Goal: Task Accomplishment & Management: Use online tool/utility

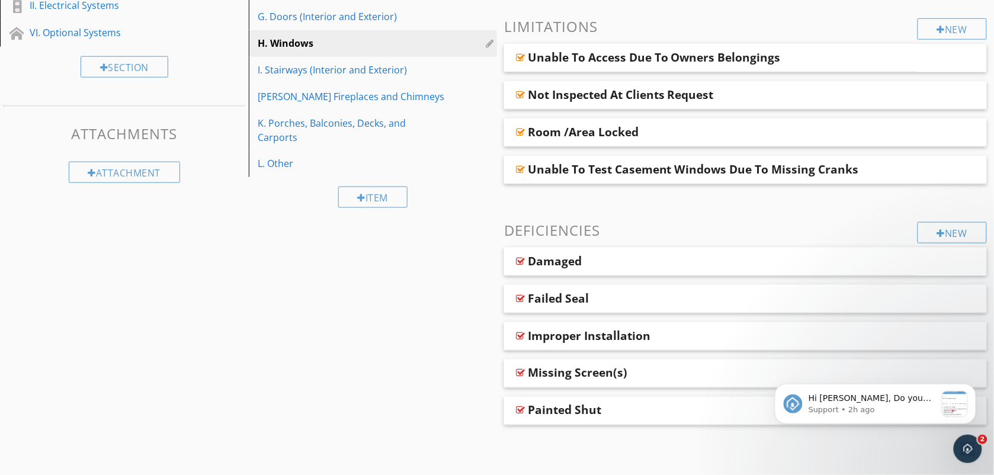
scroll to position [311, 0]
click at [282, 67] on div "I. Stairways (Interior and Exterior)" at bounding box center [352, 70] width 189 height 14
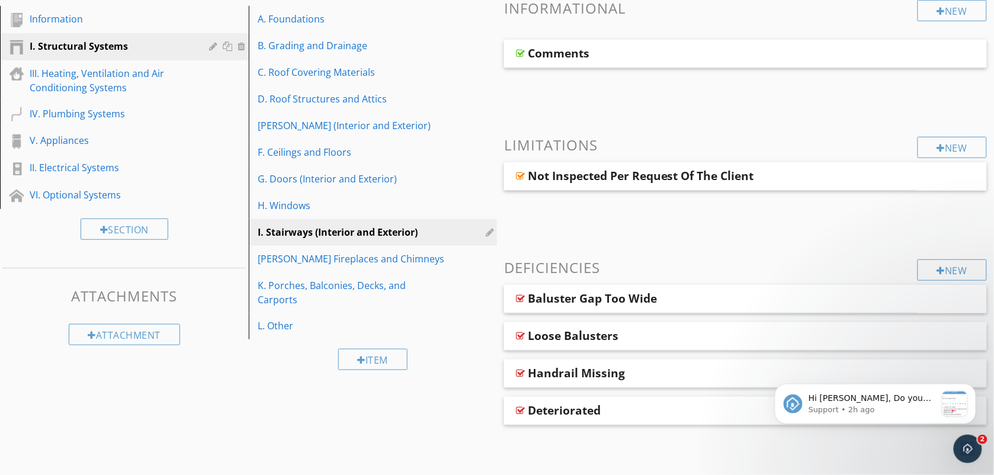
scroll to position [148, 0]
drag, startPoint x: 452, startPoint y: 424, endPoint x: 459, endPoint y: 422, distance: 7.3
click at [459, 422] on div "Sections Information I. Structural Systems III. Heating, Ventilation and Air Co…" at bounding box center [497, 217] width 994 height 494
click at [347, 175] on div "G. Doors (Interior and Exterior)" at bounding box center [352, 179] width 189 height 14
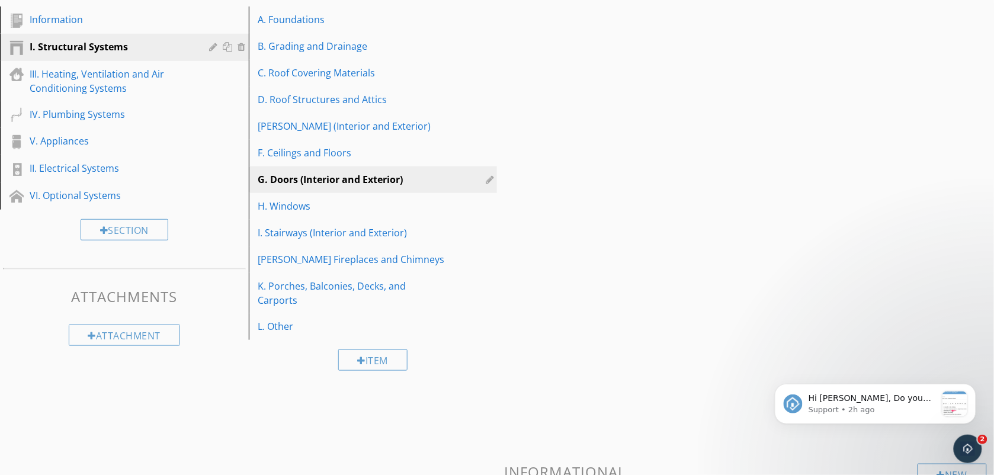
scroll to position [311, 0]
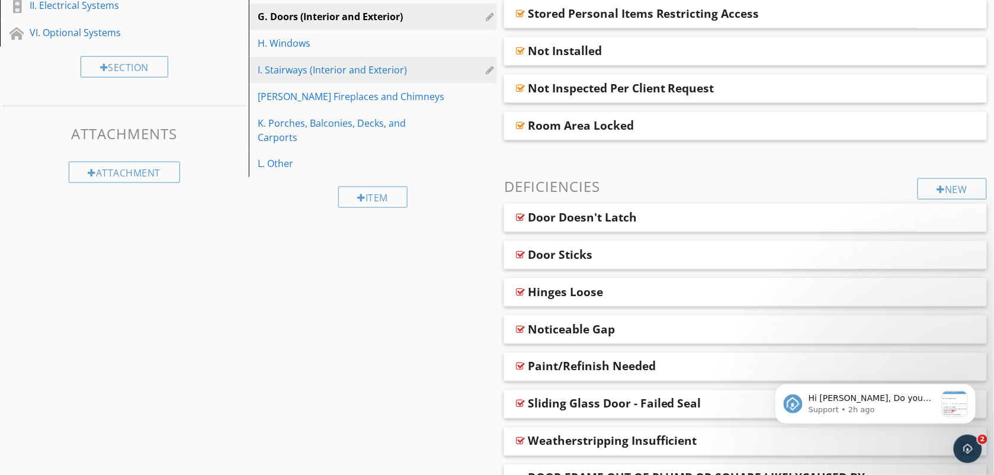
click at [334, 78] on link "I. Stairways (Interior and Exterior)" at bounding box center [374, 70] width 245 height 26
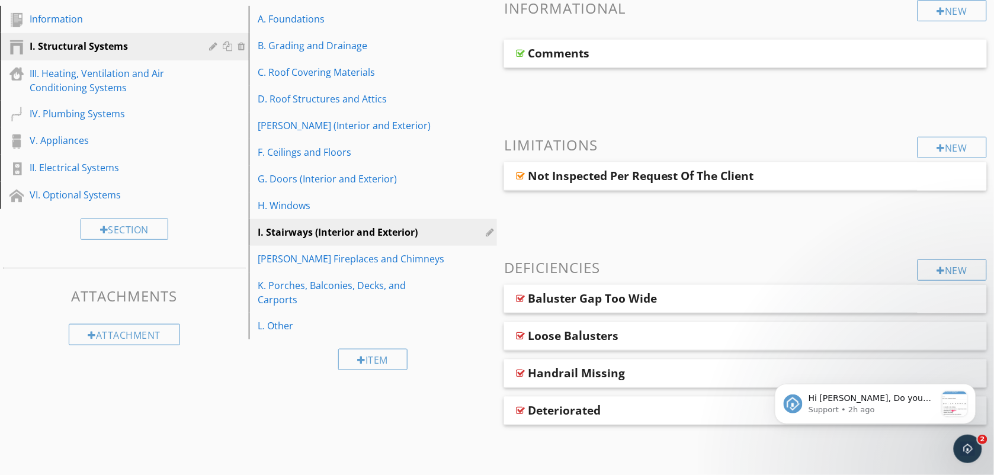
scroll to position [148, 0]
click at [471, 366] on div "Item" at bounding box center [373, 360] width 249 height 40
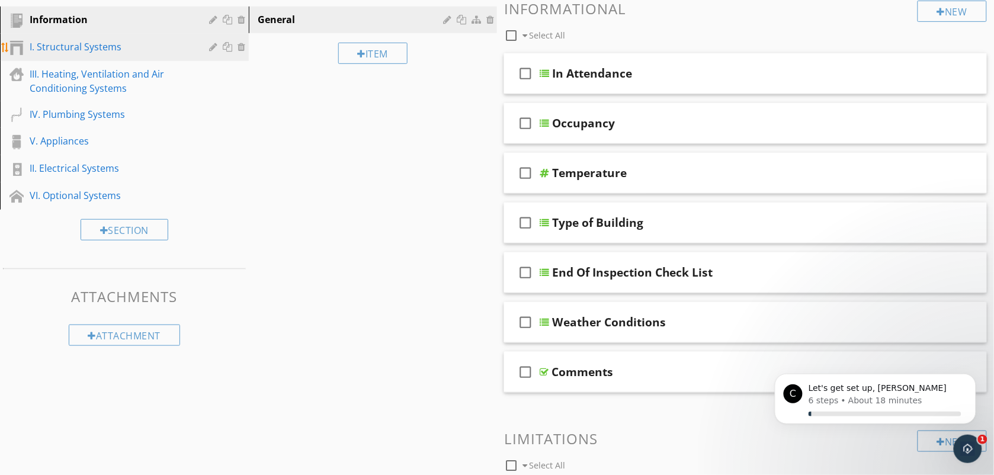
click at [84, 43] on div "I. Structural Systems" at bounding box center [111, 47] width 163 height 14
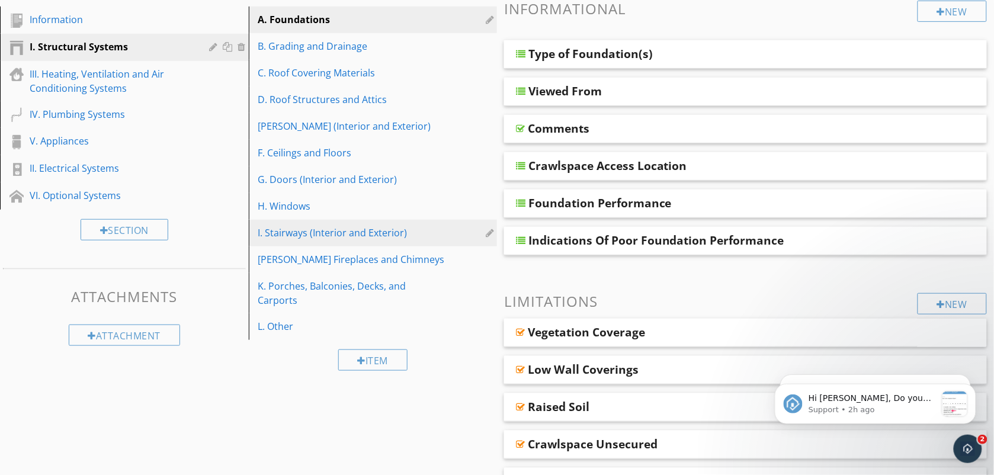
click at [326, 225] on link "I. Stairways (Interior and Exterior)" at bounding box center [374, 233] width 245 height 26
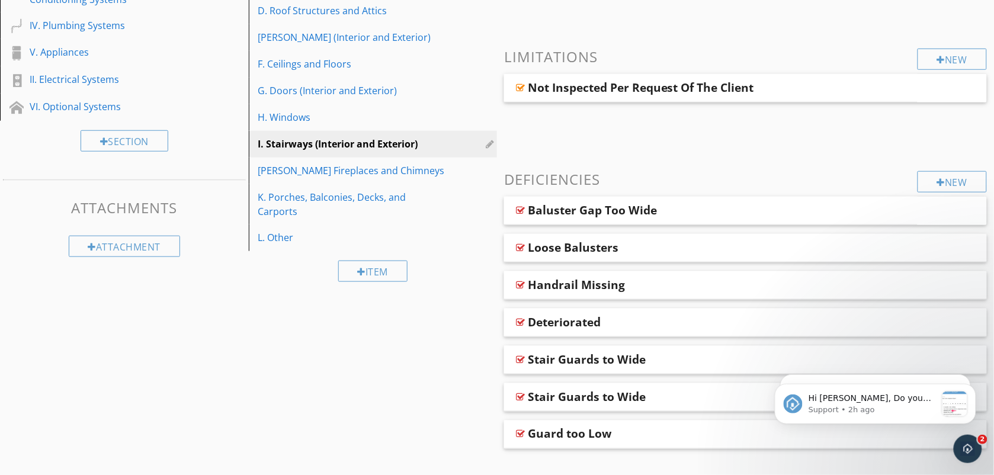
scroll to position [261, 0]
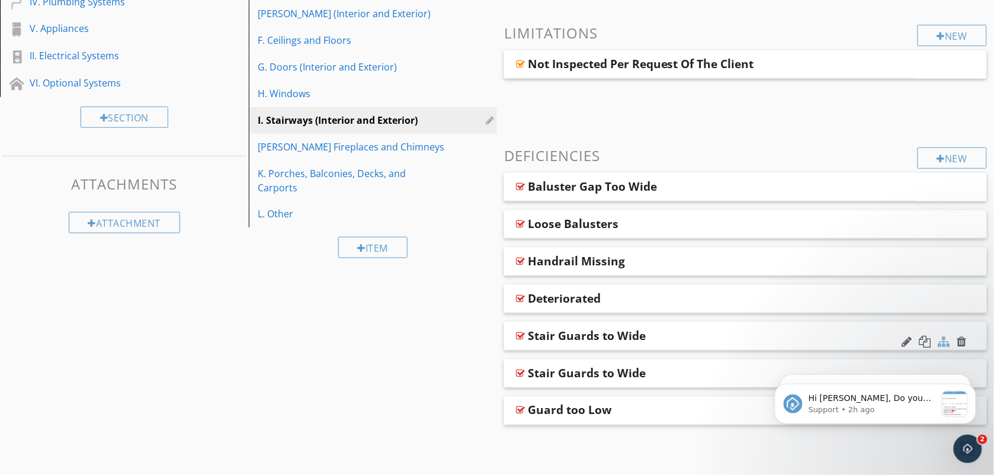
click at [946, 341] on div at bounding box center [945, 342] width 12 height 12
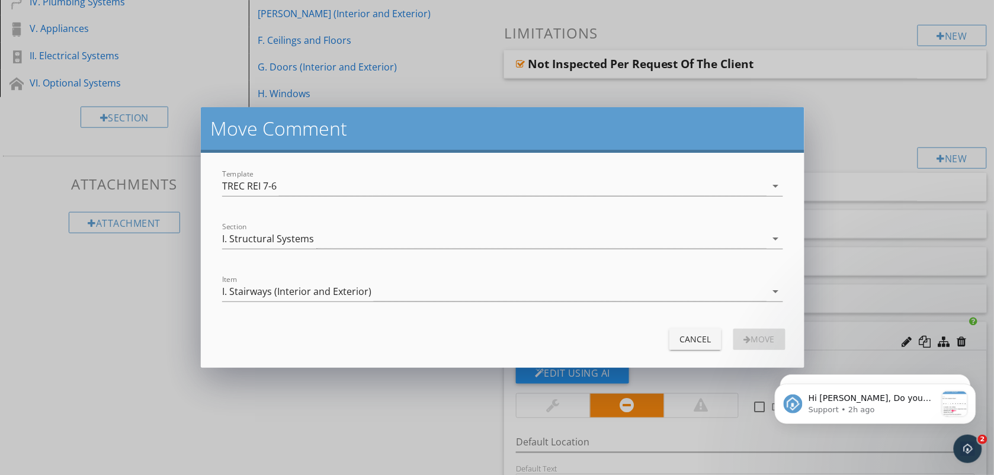
click at [408, 437] on div "Move Comment Template TREC REI 7-6 arrow_drop_down Section I. Structural System…" at bounding box center [497, 237] width 994 height 475
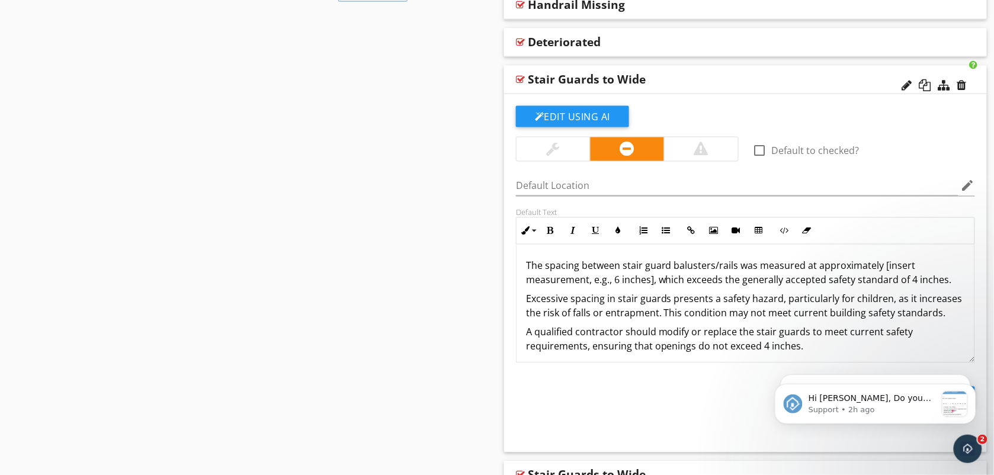
scroll to position [547, 0]
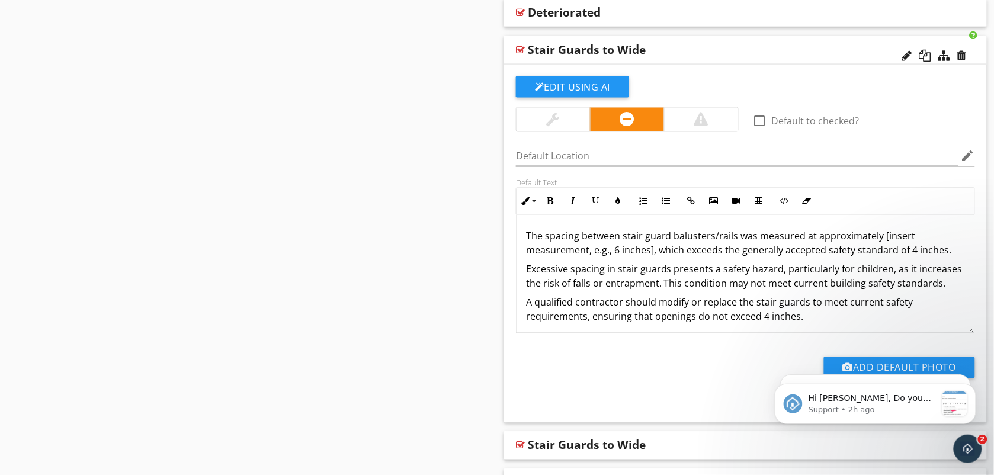
click at [947, 48] on div at bounding box center [934, 56] width 69 height 28
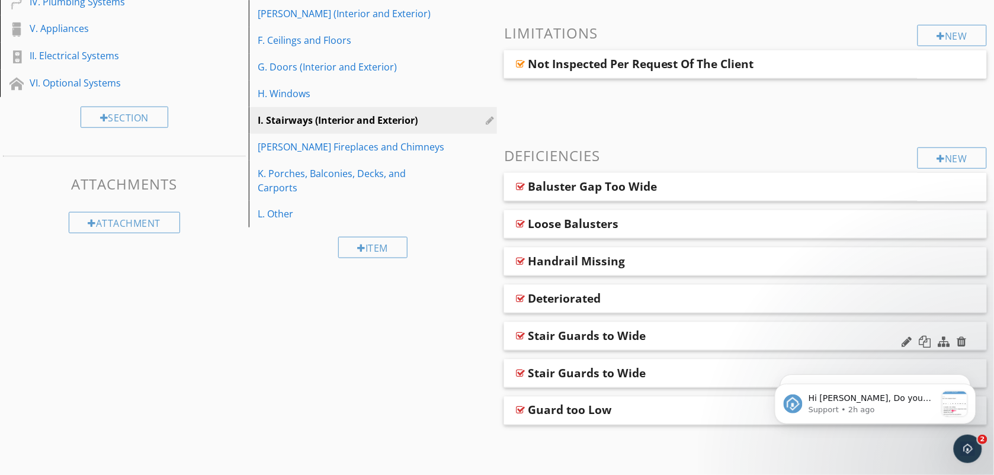
scroll to position [261, 0]
click at [970, 388] on icon "Dismiss notification" at bounding box center [972, 387] width 7 height 7
click at [972, 379] on icon "Dismiss notification" at bounding box center [972, 377] width 7 height 7
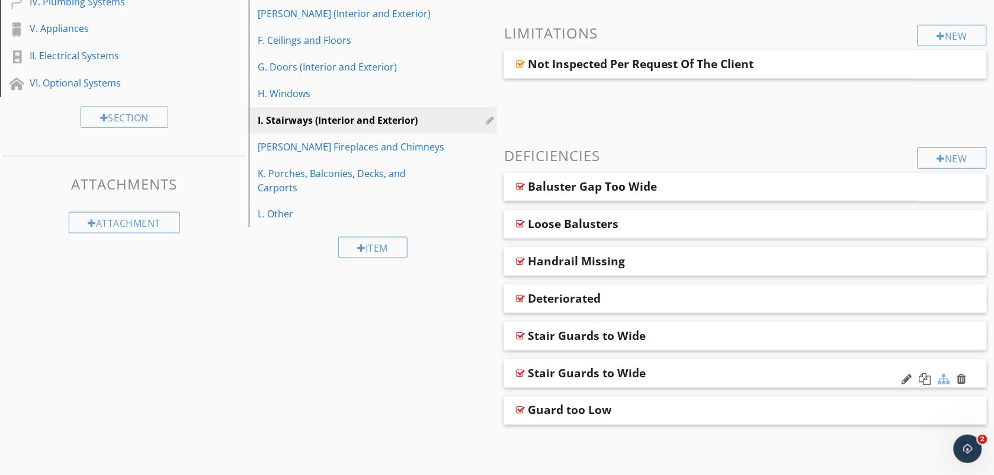
click at [945, 377] on div at bounding box center [945, 379] width 12 height 12
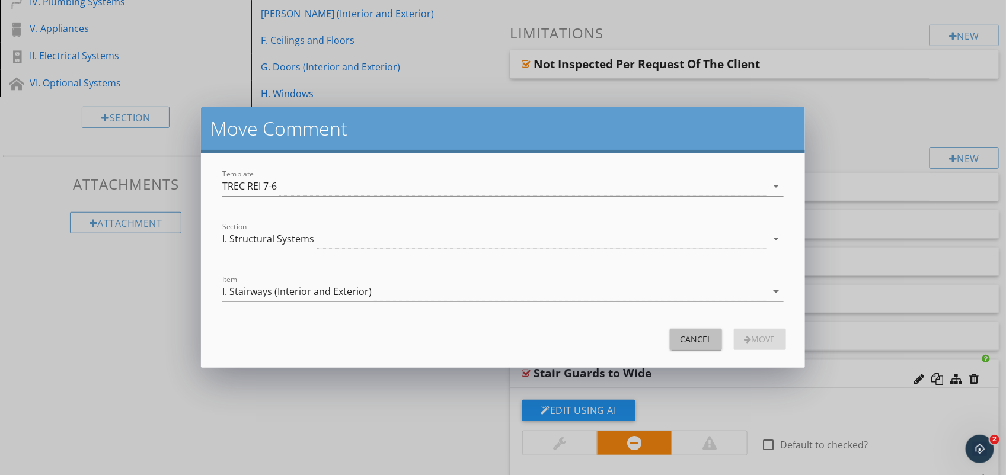
click at [689, 345] on div "Cancel" at bounding box center [695, 339] width 33 height 12
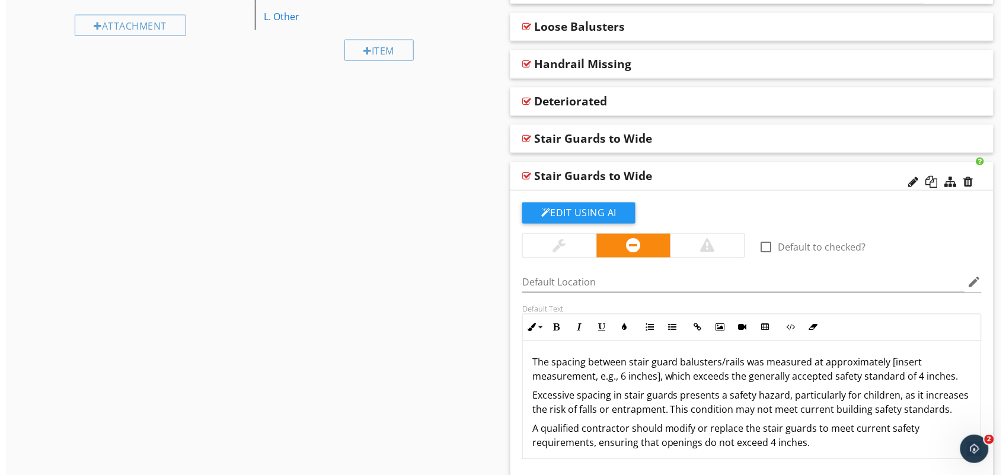
scroll to position [468, 0]
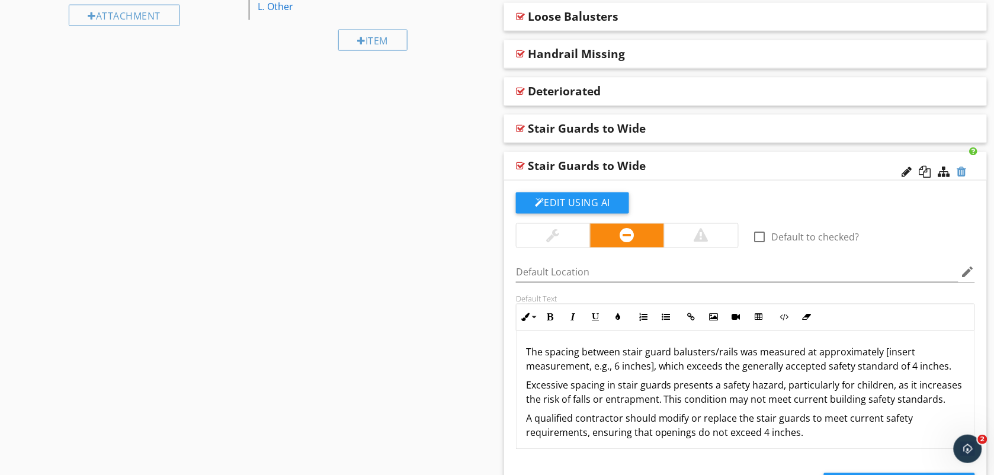
click at [961, 174] on div at bounding box center [962, 172] width 9 height 12
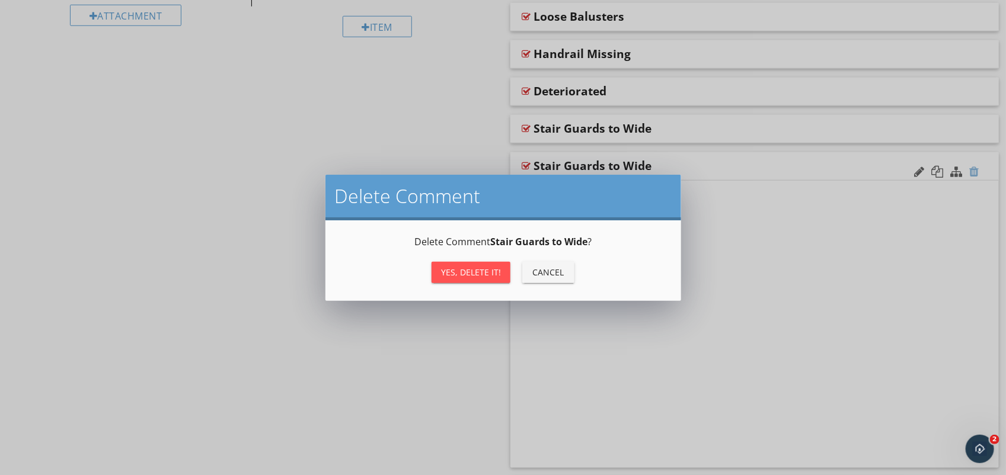
scroll to position [261, 0]
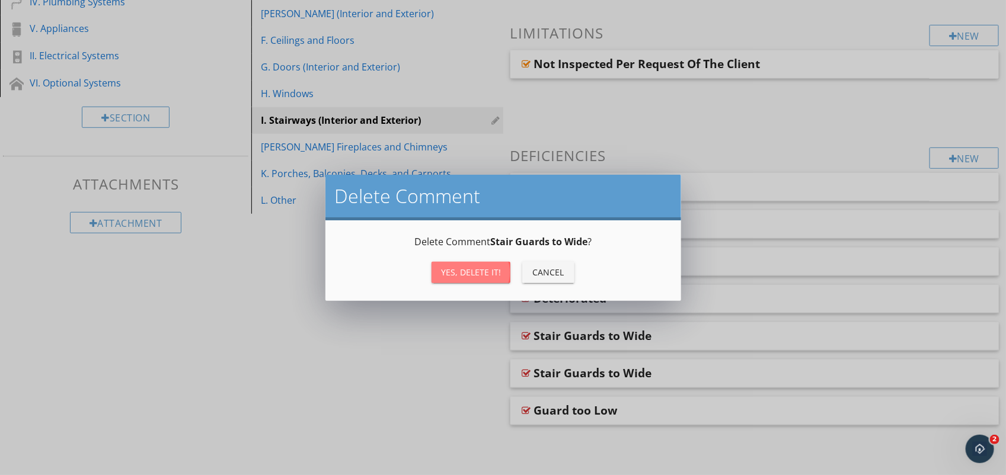
click at [478, 277] on div "Yes, Delete it!" at bounding box center [471, 272] width 60 height 12
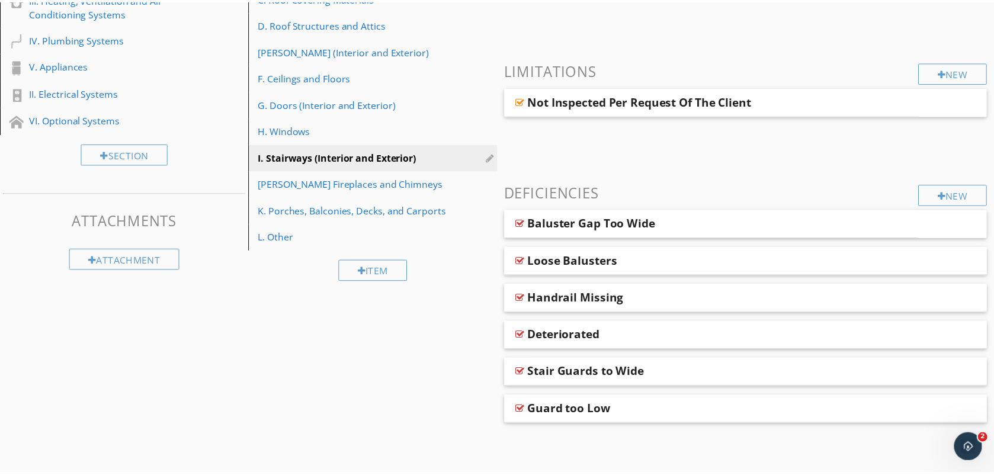
scroll to position [223, 0]
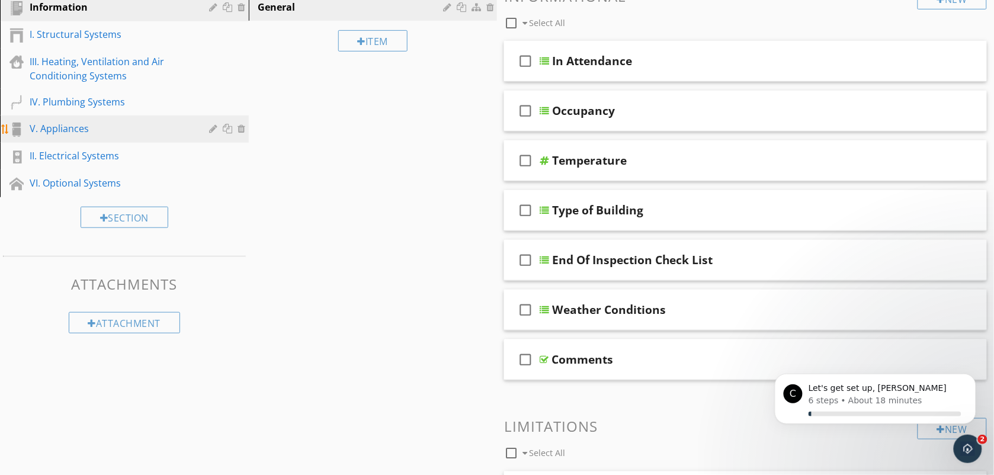
scroll to position [134, 0]
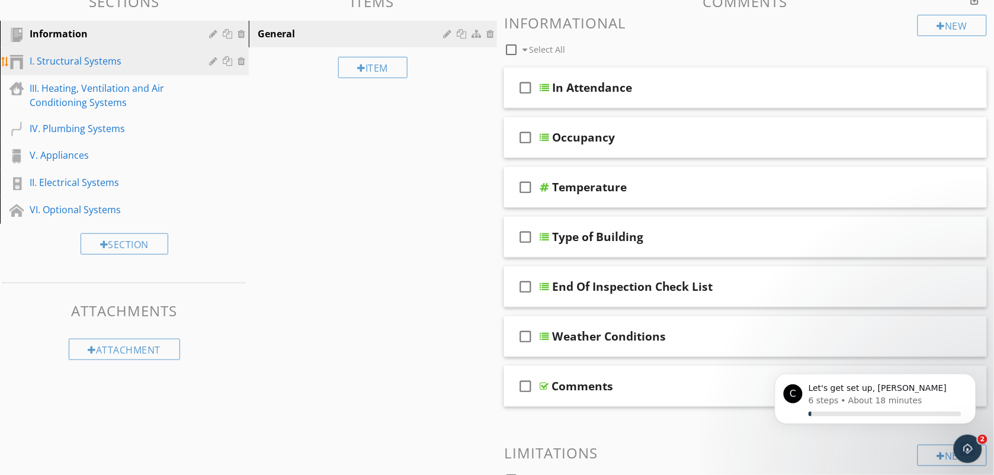
click at [152, 62] on div "I. Structural Systems" at bounding box center [111, 61] width 163 height 14
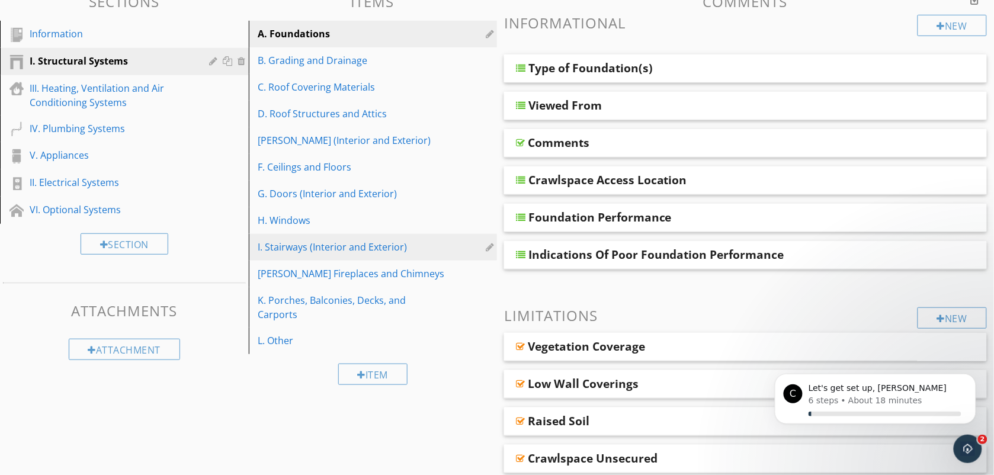
click at [339, 247] on div "I. Stairways (Interior and Exterior)" at bounding box center [352, 247] width 189 height 14
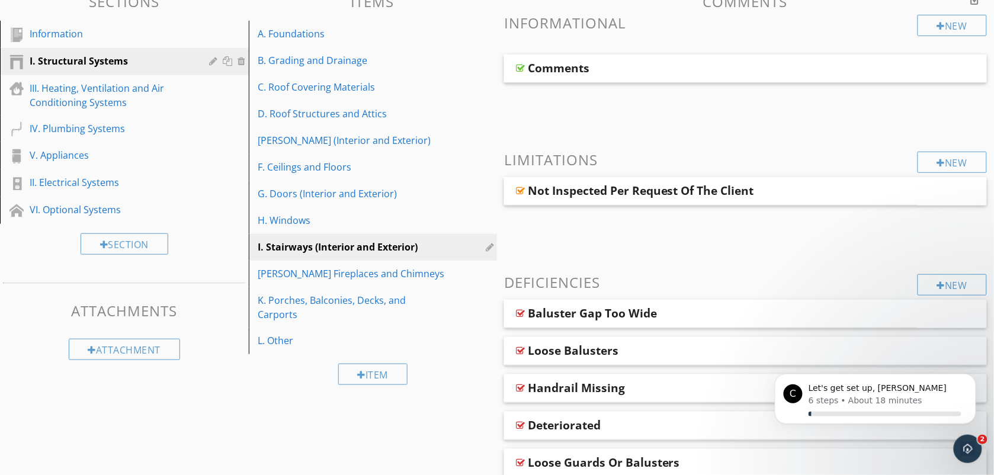
click at [446, 402] on div "Sections Information I. Structural Systems III. Heating, Ventilation and Air Co…" at bounding box center [497, 362] width 994 height 755
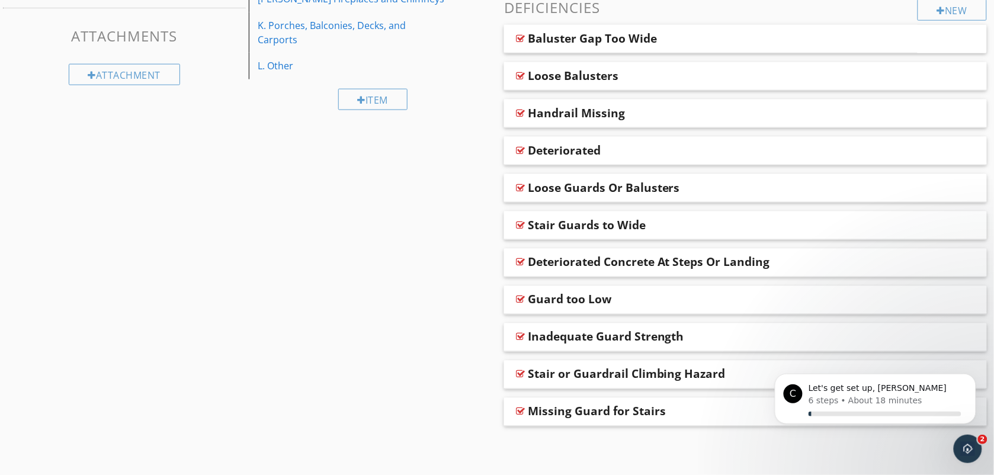
scroll to position [409, 0]
click at [487, 417] on div "Sections Information I. Structural Systems III. Heating, Ventilation and Air Co…" at bounding box center [497, 86] width 994 height 755
